Goal: Navigation & Orientation: Go to known website

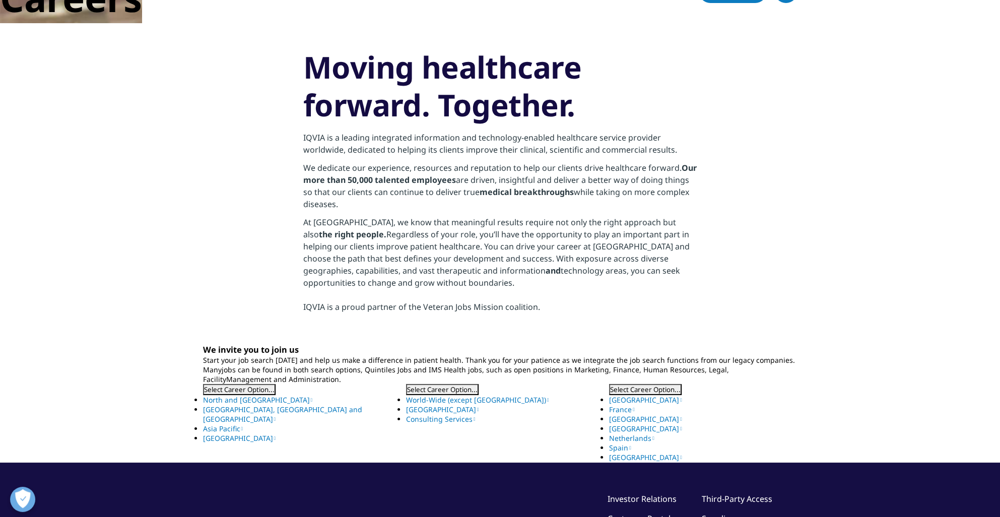
scroll to position [50, 0]
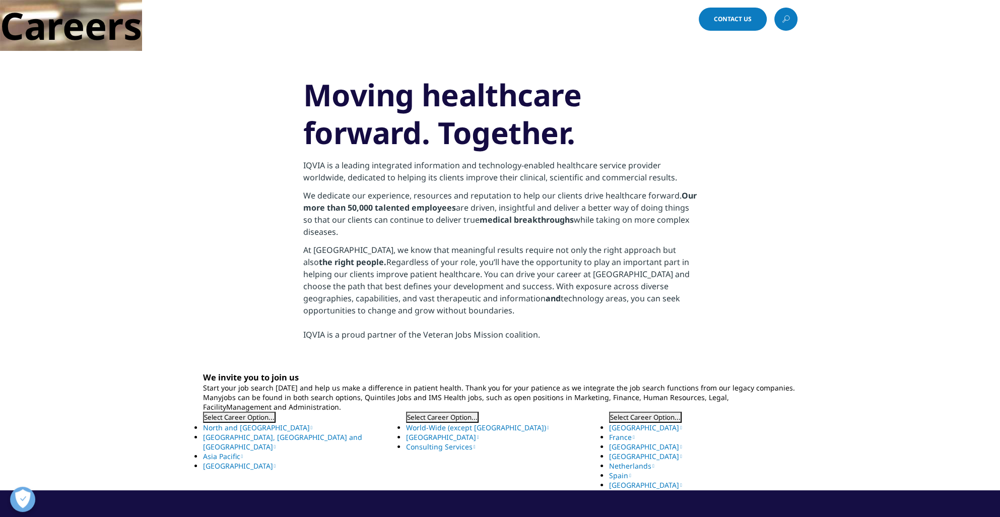
click at [103, 32] on div "Choose a Region Contact Us" at bounding box center [500, 19] width 1000 height 38
